Goal: Task Accomplishment & Management: Complete application form

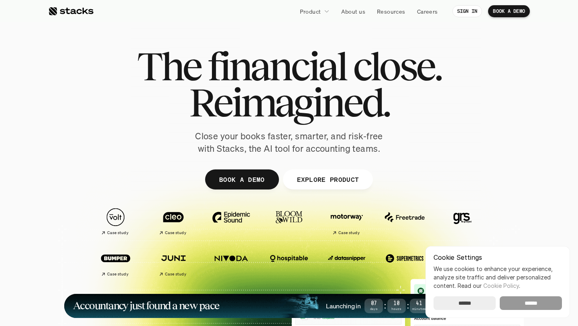
click at [525, 302] on input "******" at bounding box center [531, 303] width 62 height 14
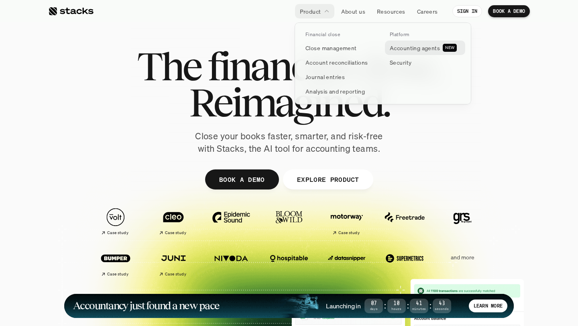
click at [415, 50] on p "Accounting agents" at bounding box center [415, 48] width 50 height 8
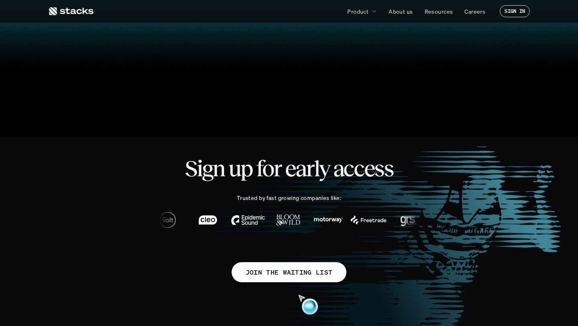
scroll to position [157, 0]
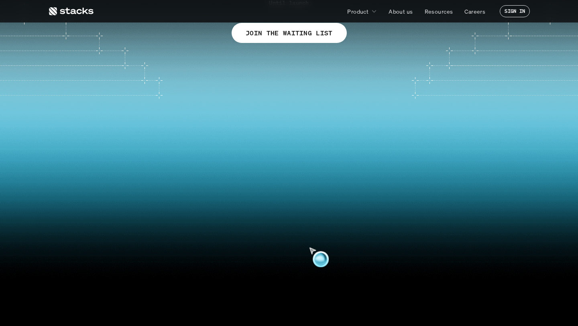
click at [294, 195] on video at bounding box center [289, 195] width 566 height 241
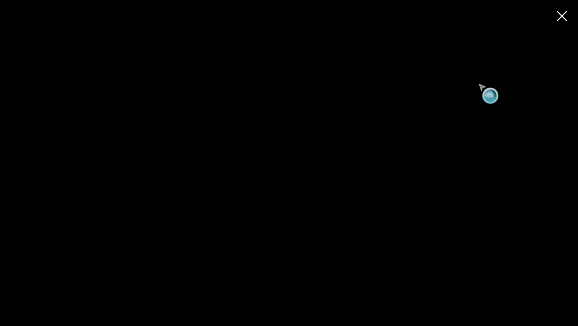
click at [565, 16] on use at bounding box center [562, 15] width 11 height 11
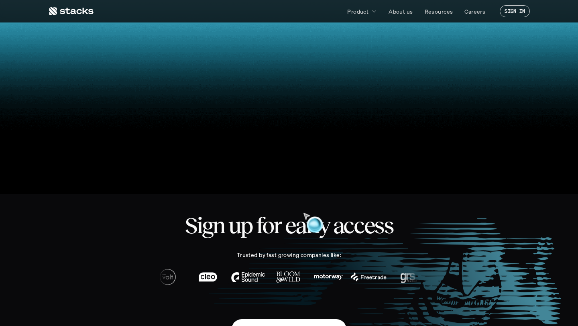
scroll to position [188, 0]
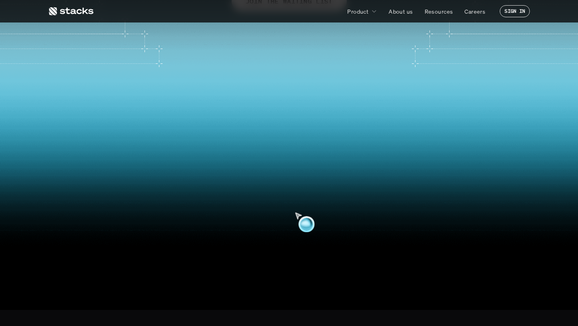
click at [281, 194] on video at bounding box center [289, 163] width 566 height 241
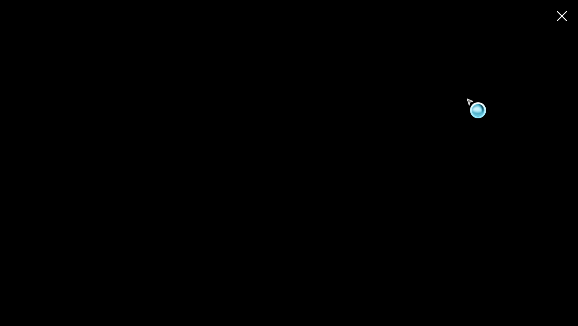
click at [562, 13] on use at bounding box center [562, 15] width 11 height 11
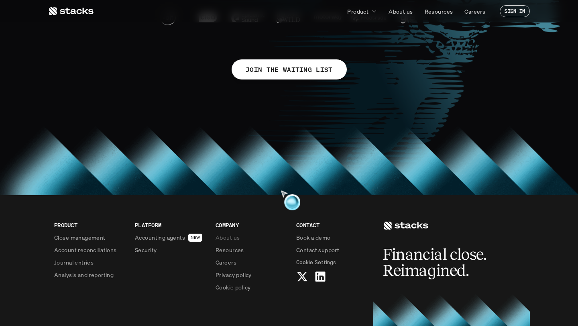
scroll to position [607, 0]
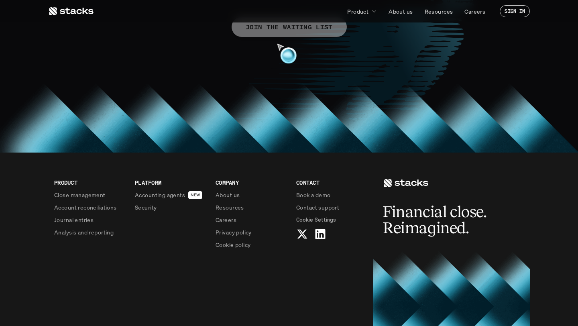
click at [264, 32] on p "JOIN THE WAITING LIST" at bounding box center [289, 27] width 87 height 12
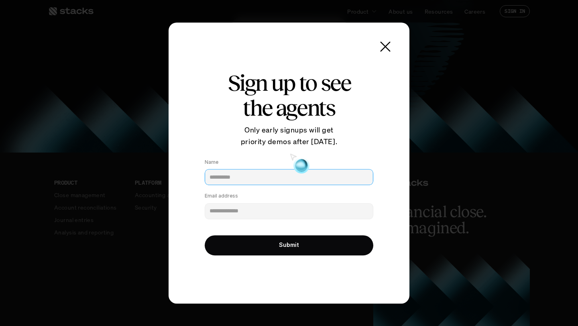
click at [257, 176] on input "Name" at bounding box center [289, 177] width 169 height 16
type input "**********"
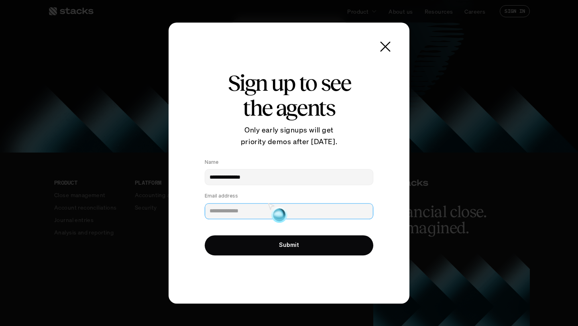
click at [238, 208] on input "Email address" at bounding box center [289, 211] width 169 height 16
type input "**********"
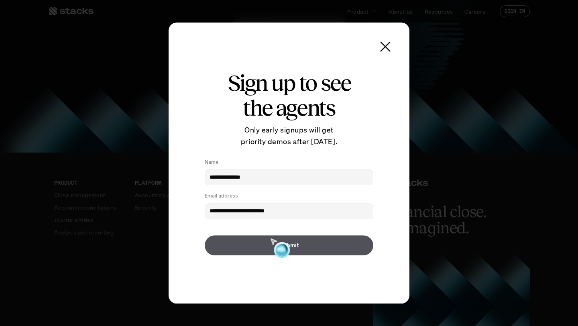
click at [275, 247] on button "Submit" at bounding box center [289, 245] width 169 height 20
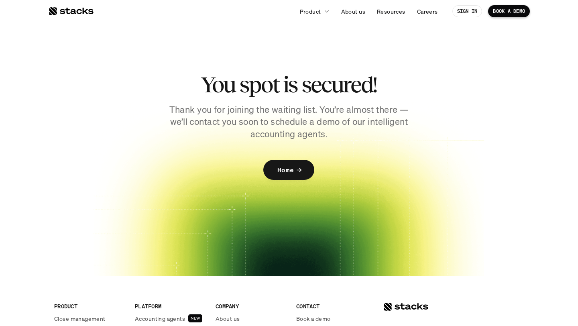
click at [294, 169] on link "Home" at bounding box center [289, 170] width 51 height 20
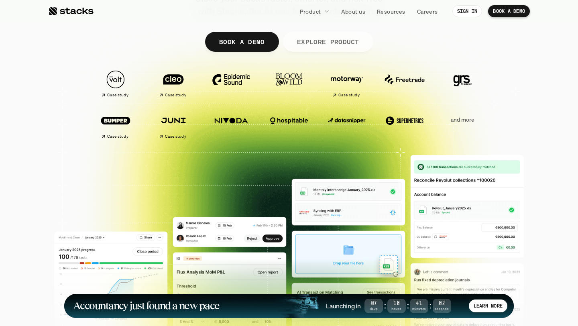
click at [329, 42] on p "EXPLORE PRODUCT" at bounding box center [328, 42] width 62 height 12
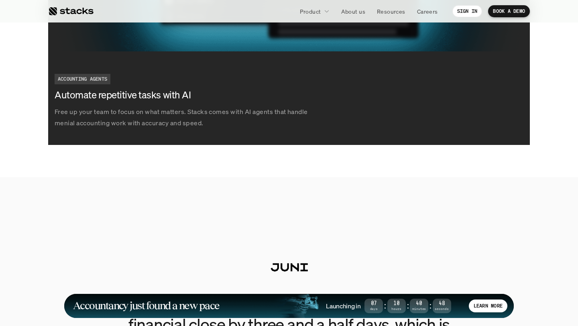
scroll to position [1835, 0]
